Goal: Find specific page/section: Find specific page/section

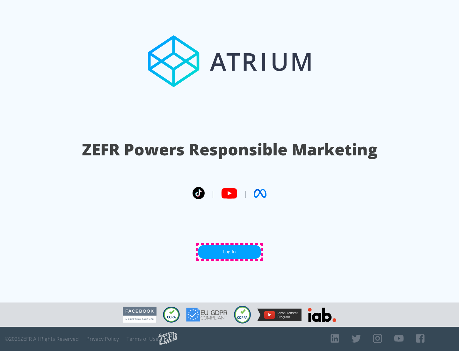
click at [229, 251] on link "Log In" at bounding box center [230, 251] width 64 height 14
